Goal: Task Accomplishment & Management: Use online tool/utility

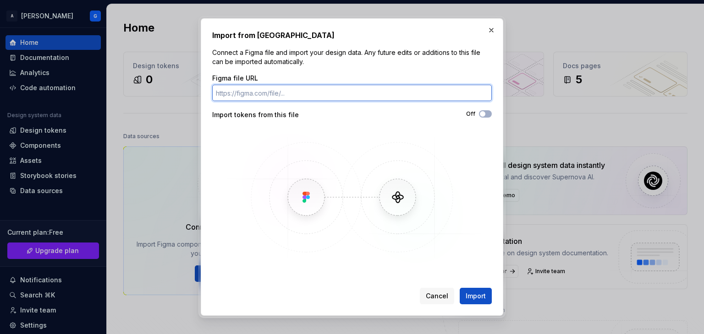
click at [277, 99] on input "Figma file URL" at bounding box center [351, 93] width 279 height 16
paste input "[URL][DOMAIN_NAME]"
type input "[URL][DOMAIN_NAME]"
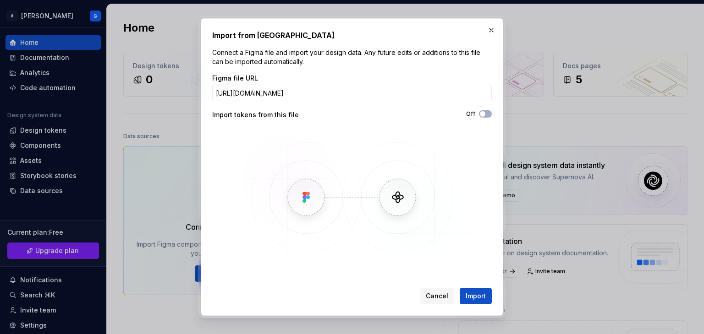
scroll to position [0, 0]
click at [475, 295] on span "Import" at bounding box center [475, 296] width 20 height 9
click at [484, 115] on span "button" at bounding box center [482, 113] width 5 height 5
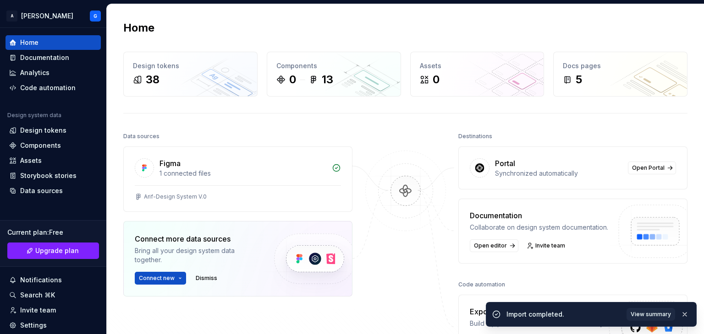
click at [224, 164] on div "Figma" at bounding box center [242, 163] width 167 height 11
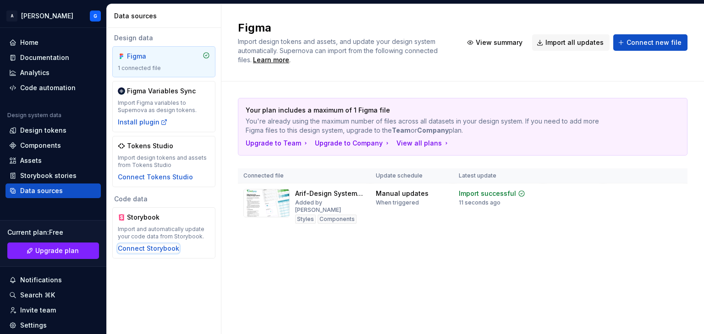
click at [159, 246] on div "Connect Storybook" at bounding box center [148, 248] width 61 height 9
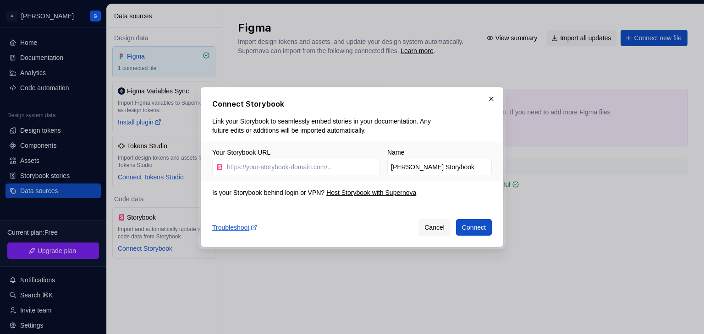
click at [432, 230] on span "Cancel" at bounding box center [434, 227] width 20 height 9
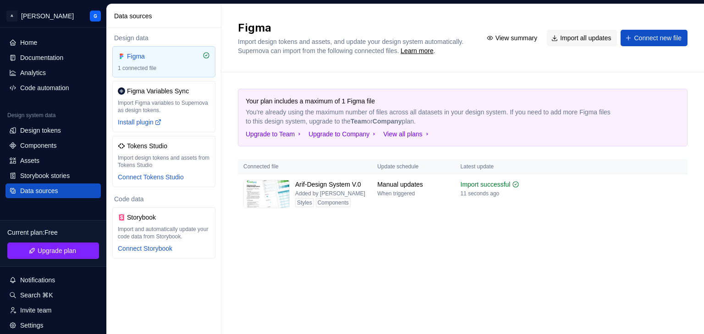
click at [313, 208] on div "Styles" at bounding box center [304, 202] width 19 height 9
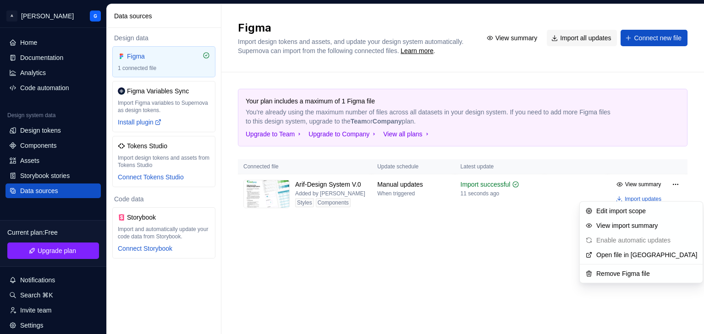
click at [671, 193] on html "A [PERSON_NAME] Home Documentation Analytics Code automation Design system data…" at bounding box center [352, 167] width 704 height 334
click at [630, 224] on div "View import summary" at bounding box center [646, 225] width 101 height 9
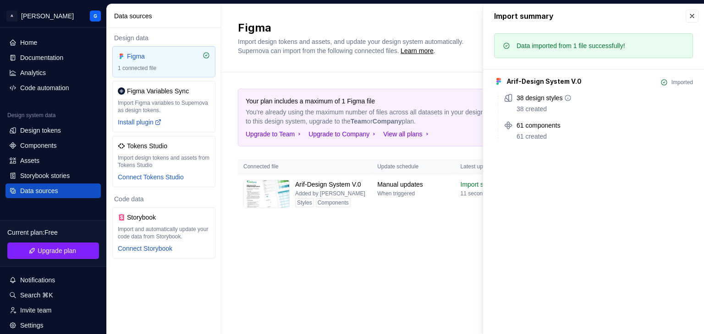
click at [552, 104] on div "38 design styles 38 created" at bounding box center [604, 103] width 176 height 20
click at [407, 231] on div "Your plan includes a maximum of 1 Figma file You're already using the maximum n…" at bounding box center [462, 160] width 449 height 176
click at [35, 138] on div "Components" at bounding box center [52, 145] width 95 height 15
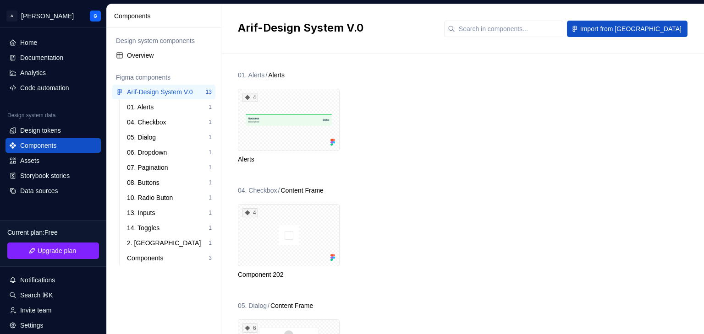
click at [151, 112] on div "01. Alerts 1" at bounding box center [169, 107] width 92 height 15
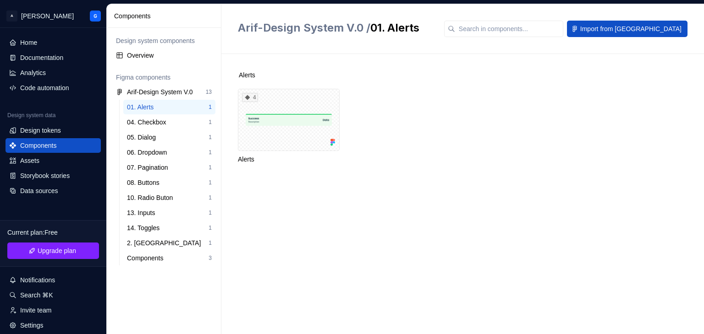
click at [150, 126] on div "04. Checkbox" at bounding box center [148, 122] width 43 height 9
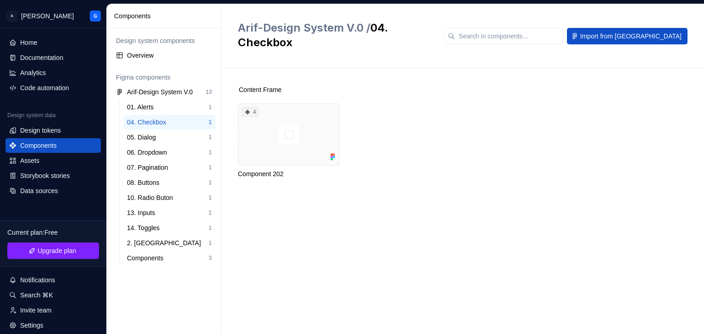
click at [148, 139] on div "05. Dialog" at bounding box center [143, 137] width 33 height 9
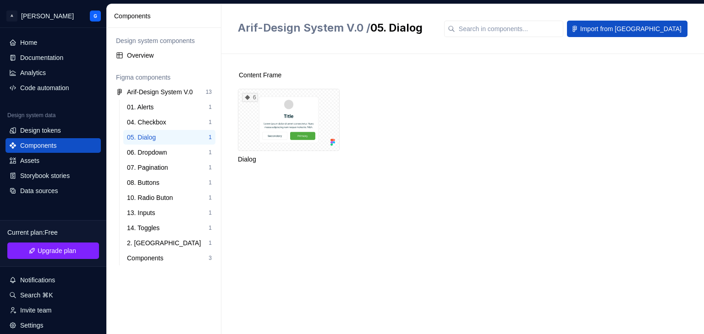
click at [148, 152] on div "06. Dropdown" at bounding box center [149, 152] width 44 height 9
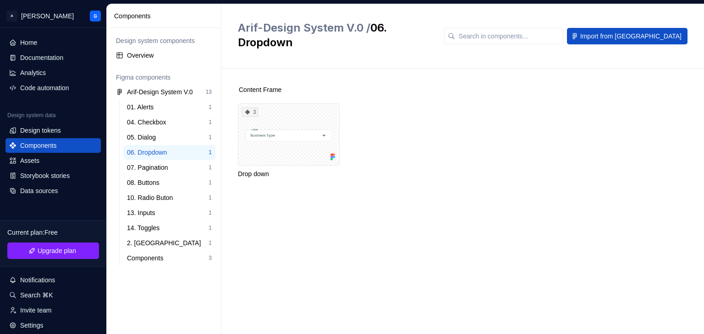
click at [153, 167] on div "07. Pagination" at bounding box center [149, 167] width 45 height 9
click at [153, 181] on div "08. Buttons" at bounding box center [145, 182] width 36 height 9
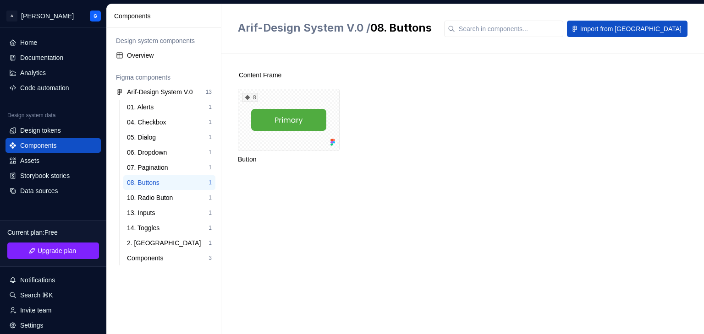
click at [161, 104] on div "01. Alerts" at bounding box center [168, 107] width 82 height 9
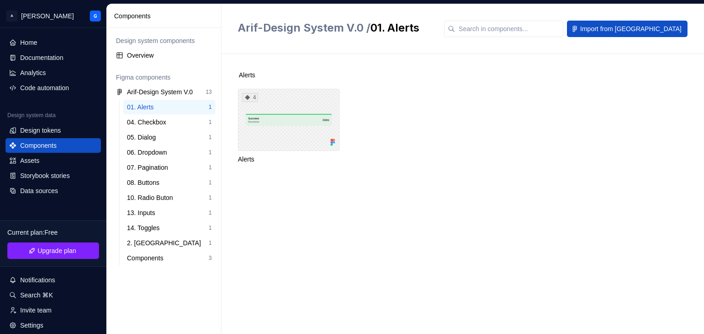
click at [273, 115] on div "4" at bounding box center [289, 120] width 102 height 62
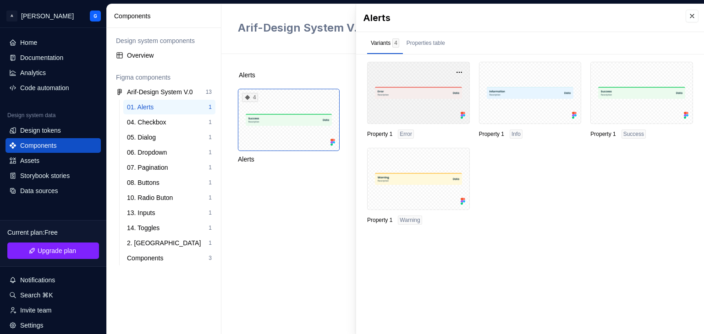
click at [418, 98] on div at bounding box center [418, 93] width 103 height 62
click at [170, 126] on div "04. Checkbox" at bounding box center [148, 122] width 43 height 9
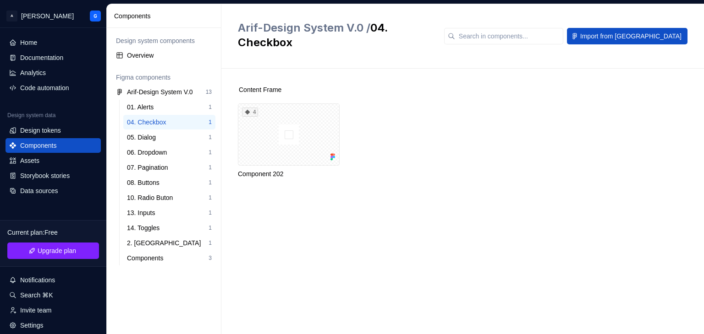
click at [40, 134] on div "Design tokens" at bounding box center [40, 130] width 41 height 9
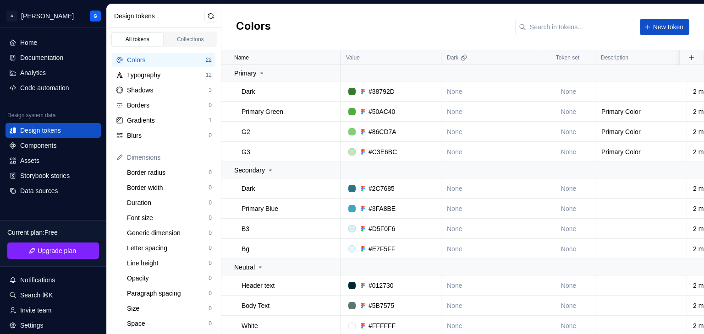
click at [140, 77] on div "Typography" at bounding box center [166, 75] width 79 height 9
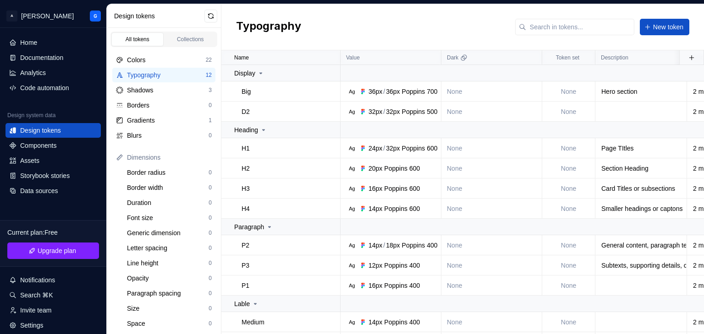
click at [164, 89] on div "Shadows" at bounding box center [168, 90] width 82 height 9
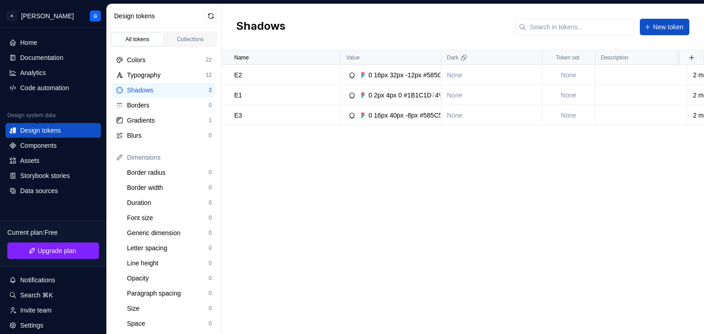
click at [142, 101] on div "Borders" at bounding box center [168, 105] width 82 height 9
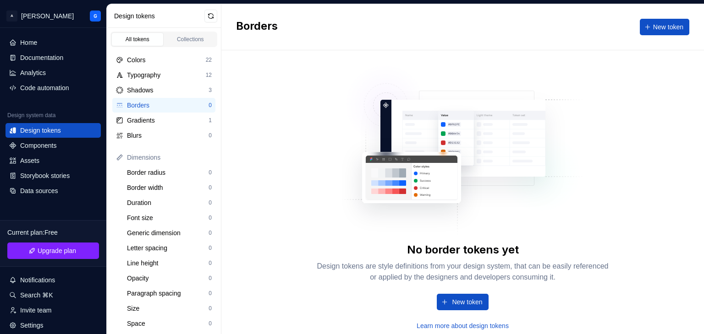
click at [143, 123] on div "Gradients" at bounding box center [168, 120] width 82 height 9
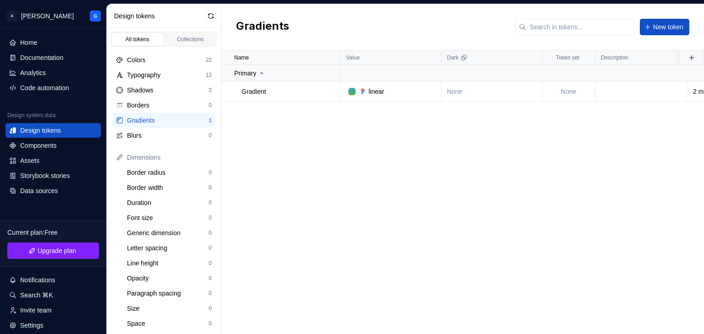
click at [146, 142] on div "Blurs 0" at bounding box center [163, 135] width 103 height 15
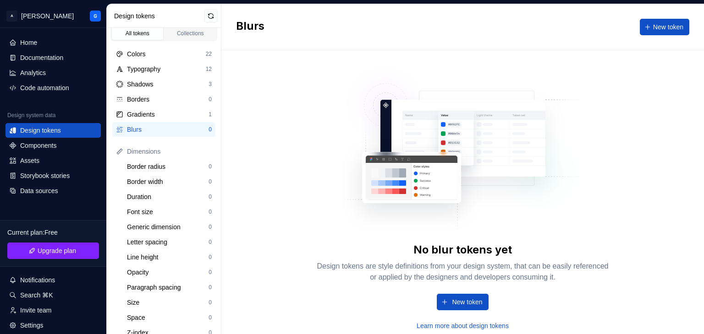
scroll to position [5, 0]
click at [151, 55] on div "Colors" at bounding box center [166, 54] width 79 height 9
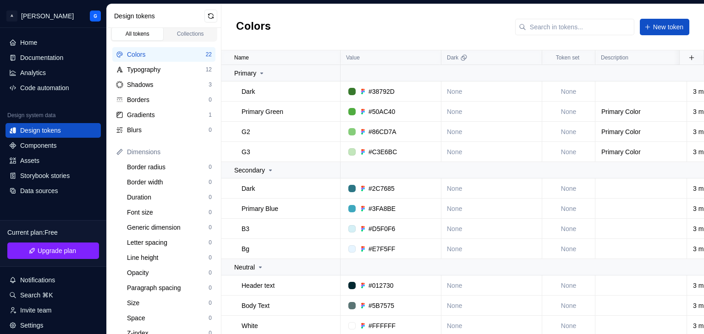
click at [184, 35] on div "Collections" at bounding box center [191, 33] width 46 height 7
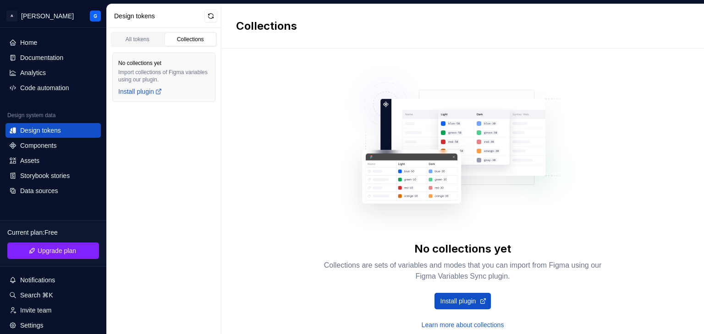
click at [143, 37] on div "All tokens" at bounding box center [138, 39] width 46 height 7
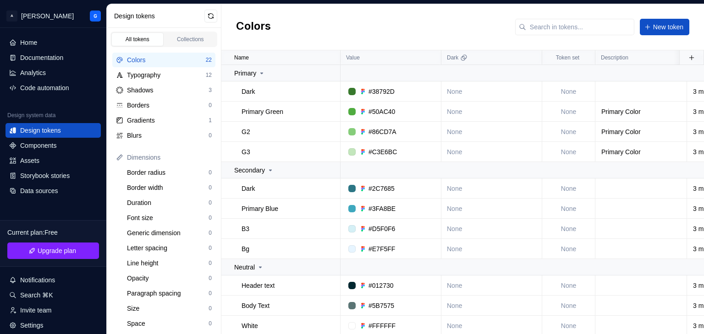
click at [42, 84] on div "Code automation" at bounding box center [44, 87] width 49 height 9
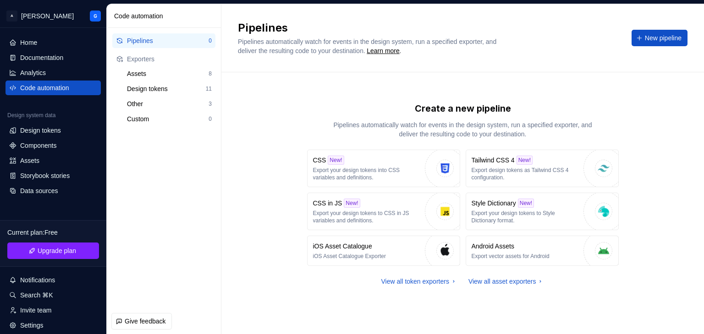
click at [58, 171] on div "Storybook stories" at bounding box center [44, 175] width 49 height 9
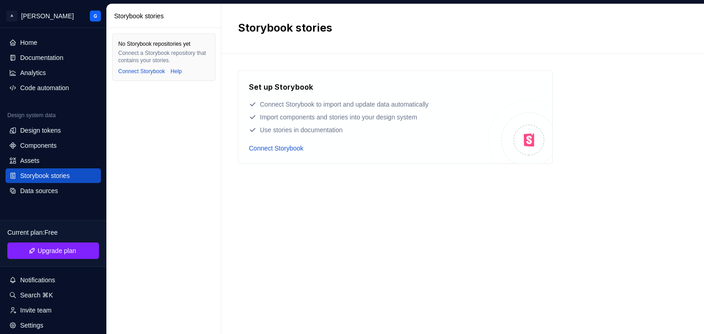
click at [51, 144] on div "Components" at bounding box center [38, 145] width 36 height 9
